Goal: Information Seeking & Learning: Find specific page/section

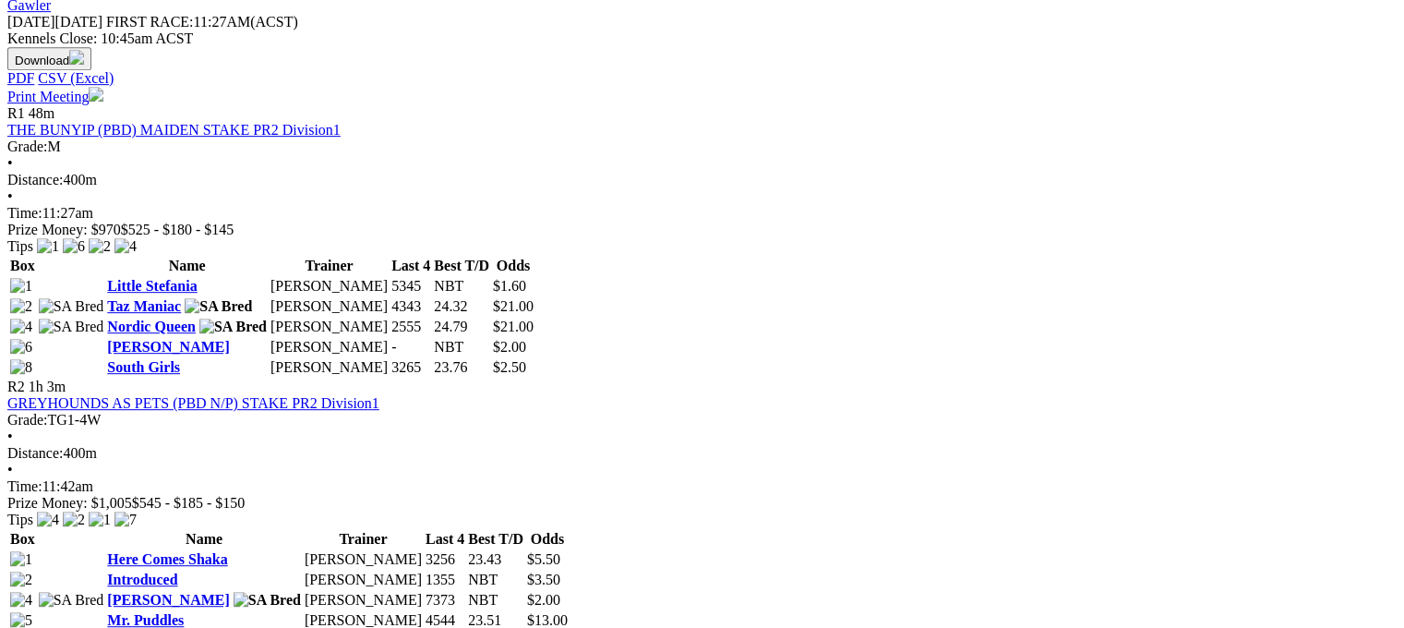
scroll to position [827, 0]
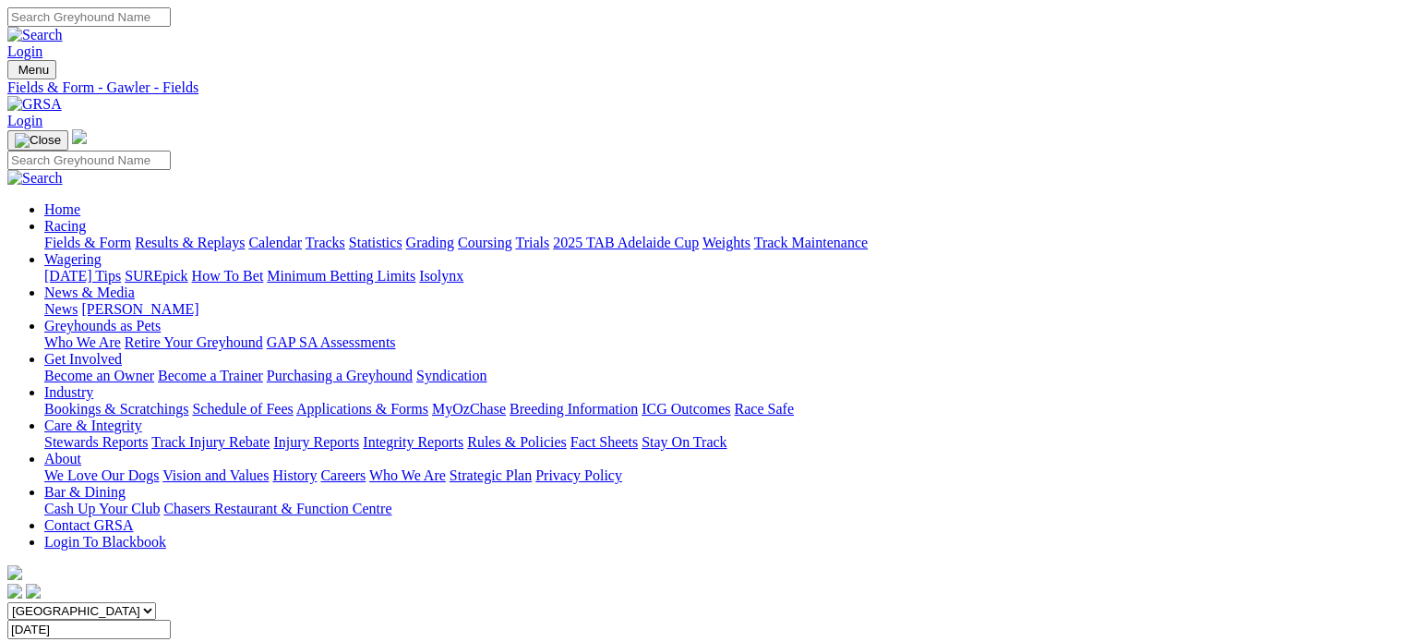
click at [464, 434] on link "Integrity Reports" at bounding box center [413, 442] width 101 height 16
